Goal: Task Accomplishment & Management: Use online tool/utility

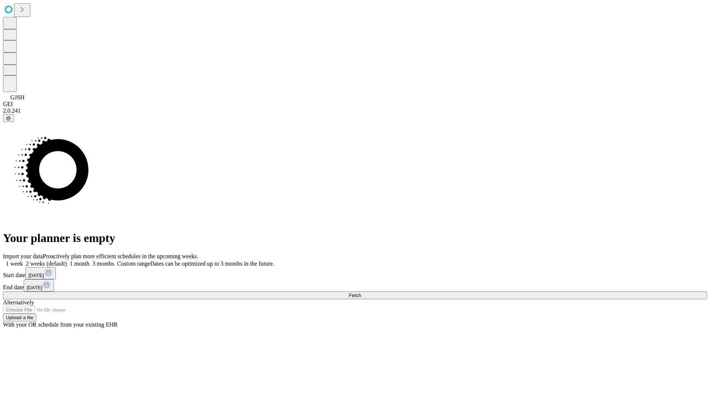
click at [361, 293] on span "Fetch" at bounding box center [354, 296] width 12 height 6
